Goal: Information Seeking & Learning: Learn about a topic

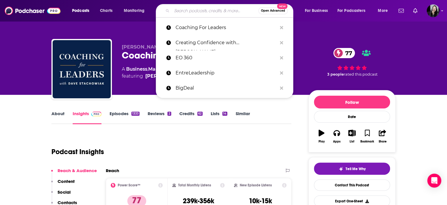
type input "The [PERSON_NAME] Podcast"
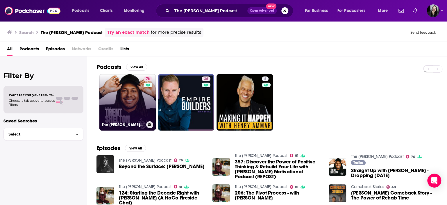
click at [133, 102] on link "76 The [PERSON_NAME] Podcast" at bounding box center [127, 102] width 56 height 56
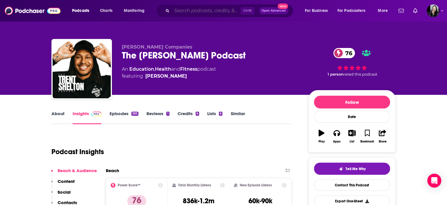
click at [210, 12] on input "Search podcasts, credits, & more..." at bounding box center [206, 10] width 69 height 9
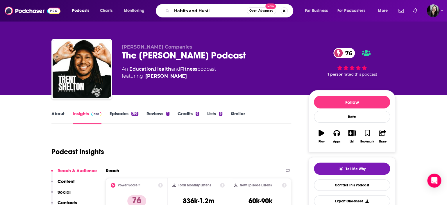
type input "Habits and Hustle"
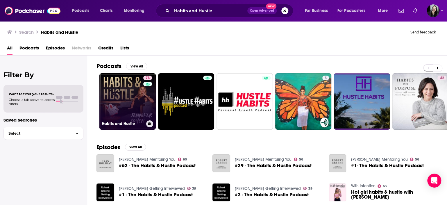
click at [125, 97] on link "73 Habits and Hustle" at bounding box center [127, 101] width 56 height 56
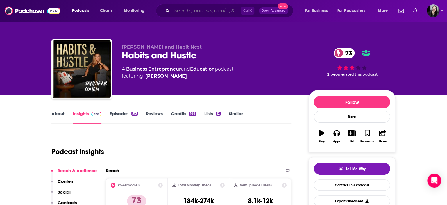
click at [198, 9] on input "Search podcasts, credits, & more..." at bounding box center [206, 10] width 69 height 9
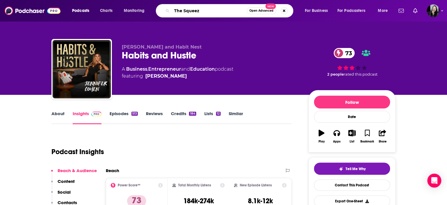
type input "The Squeeze"
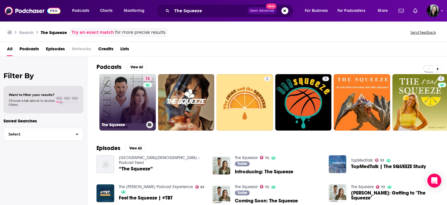
click at [126, 95] on link "72 The Squeeze" at bounding box center [127, 102] width 56 height 56
